Goal: Book appointment/travel/reservation

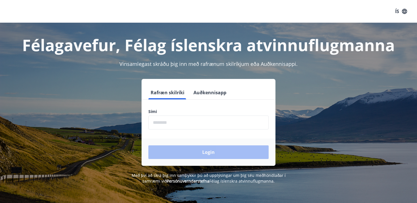
click at [178, 121] on input "phone" at bounding box center [208, 123] width 120 height 14
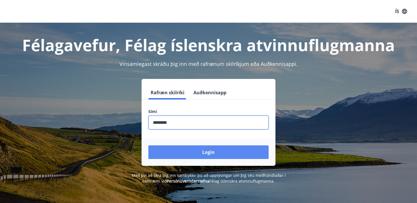
type input "********"
click at [194, 154] on button "Login" at bounding box center [208, 152] width 120 height 14
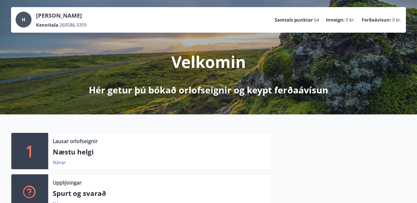
scroll to position [44, 0]
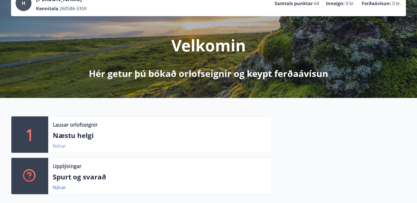
click at [60, 146] on link "Nánar" at bounding box center [59, 146] width 13 height 6
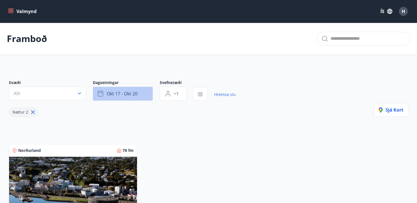
click at [108, 96] on span "okt 17 - okt 20" at bounding box center [122, 94] width 31 height 6
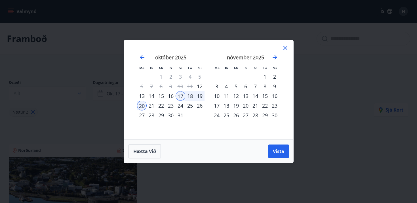
click at [167, 104] on div "23" at bounding box center [171, 106] width 10 height 10
click at [160, 104] on div "22" at bounding box center [161, 106] width 10 height 10
click at [152, 114] on div "28" at bounding box center [152, 115] width 10 height 10
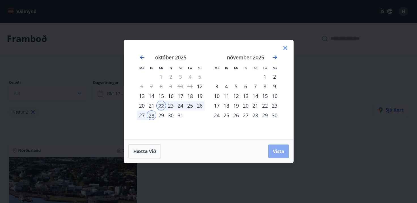
click at [277, 154] on span "Vista" at bounding box center [278, 151] width 11 height 6
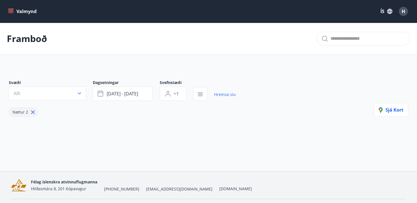
click at [25, 112] on span "Nætur 2" at bounding box center [20, 111] width 16 height 5
click at [18, 112] on span "Nætur 2" at bounding box center [20, 111] width 16 height 5
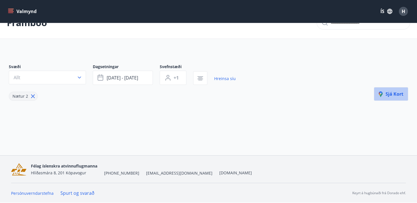
click at [394, 95] on span "Sjá kort" at bounding box center [391, 94] width 25 height 6
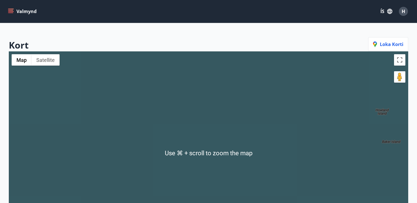
scroll to position [0, 0]
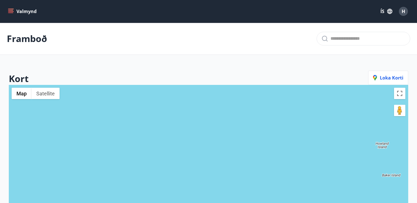
click at [12, 9] on icon "menu" at bounding box center [11, 12] width 6 height 6
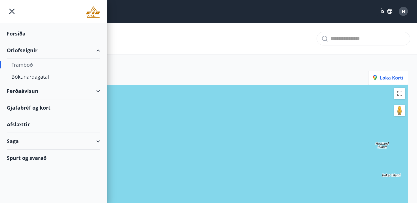
click at [21, 54] on div "Orlofseignir" at bounding box center [53, 50] width 93 height 17
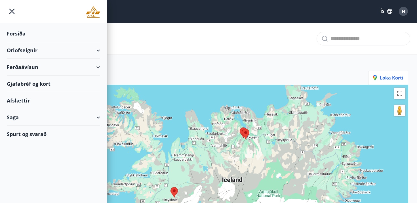
click at [21, 54] on div "Orlofseignir" at bounding box center [53, 50] width 93 height 17
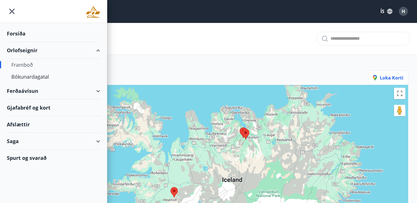
click at [23, 63] on div "Framboð" at bounding box center [53, 65] width 84 height 12
click at [25, 76] on div "Bókunardagatal" at bounding box center [53, 77] width 84 height 12
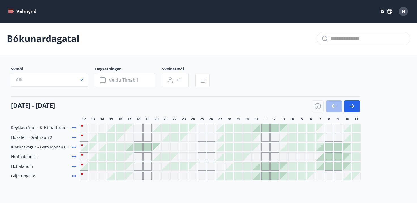
scroll to position [18, 0]
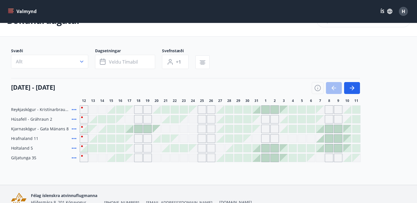
click at [147, 129] on div at bounding box center [148, 129] width 8 height 8
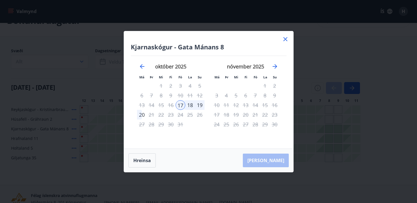
click at [285, 41] on icon at bounding box center [285, 39] width 7 height 7
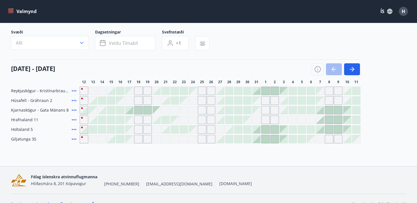
scroll to position [48, 0]
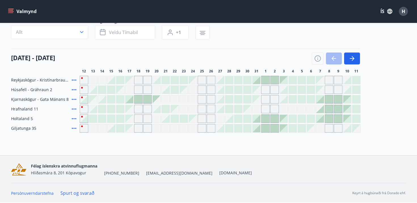
click at [81, 78] on div "Gráir dagar eru ekki bókanlegir" at bounding box center [84, 80] width 9 height 9
